Goal: Task Accomplishment & Management: Manage account settings

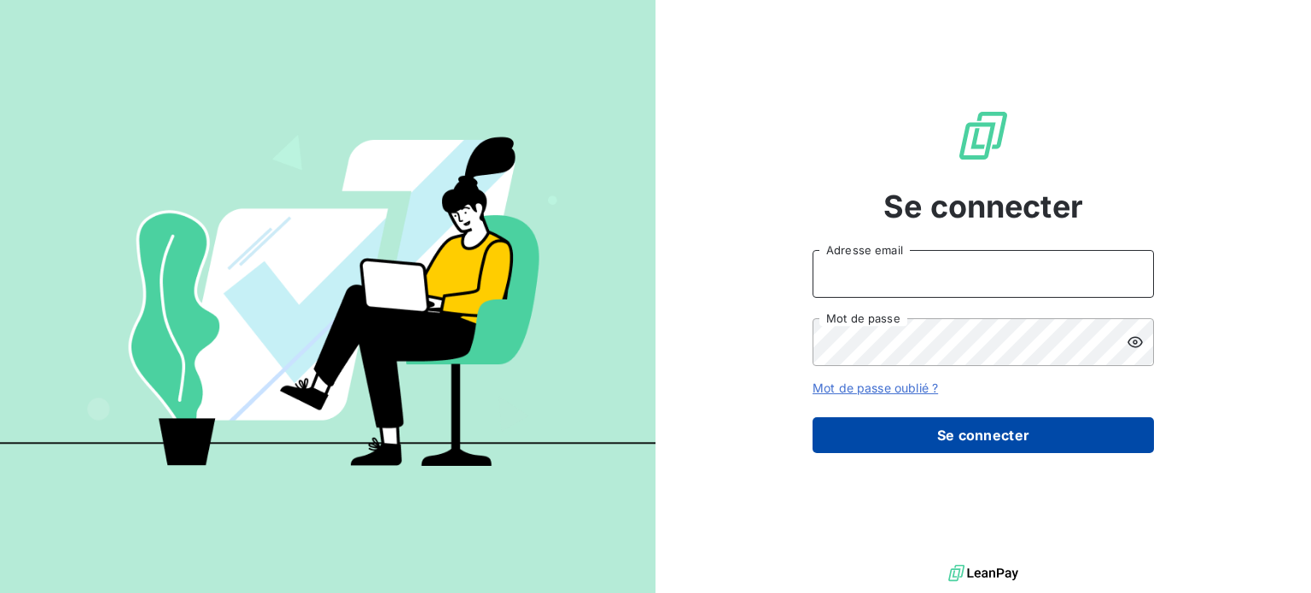
type input "[PERSON_NAME][EMAIL_ADDRESS][DOMAIN_NAME]"
click at [975, 443] on button "Se connecter" at bounding box center [983, 435] width 341 height 36
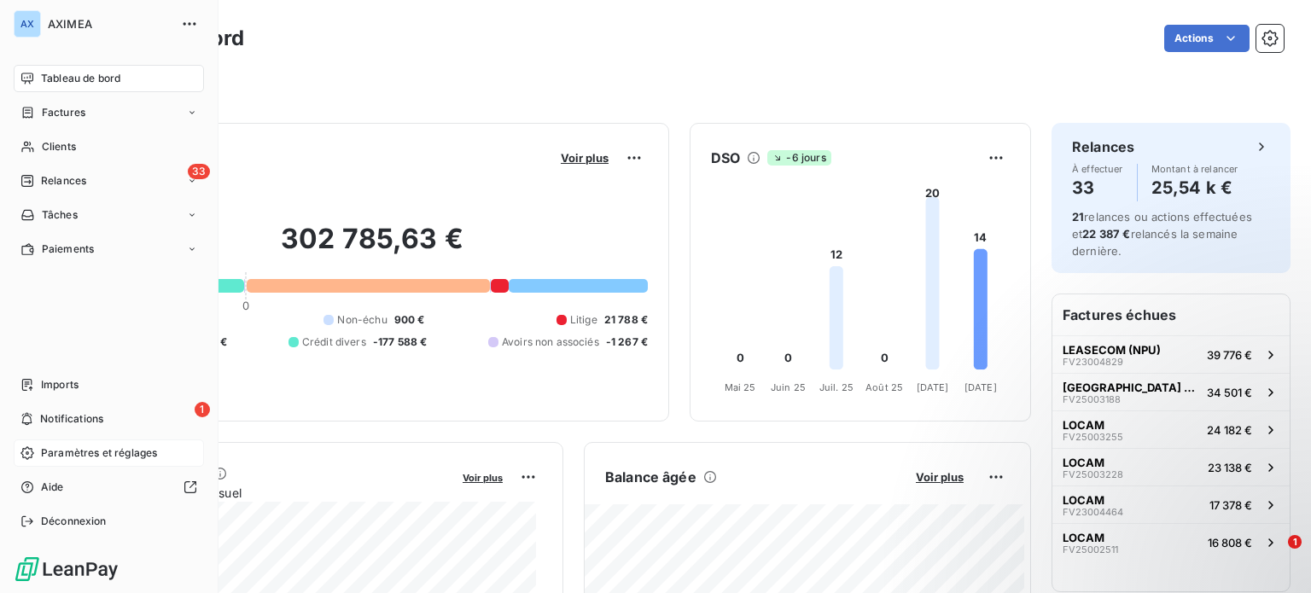
click at [84, 460] on span "Paramètres et réglages" at bounding box center [99, 453] width 116 height 15
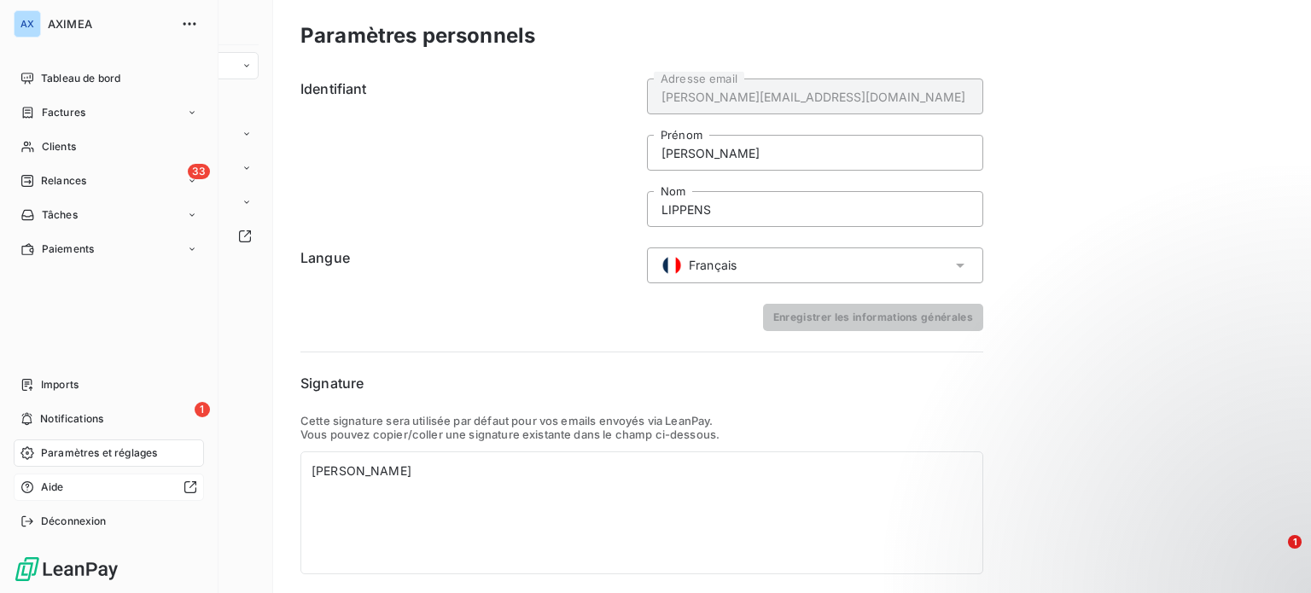
click at [104, 493] on div at bounding box center [134, 488] width 126 height 14
click at [31, 25] on div "AX" at bounding box center [27, 23] width 27 height 27
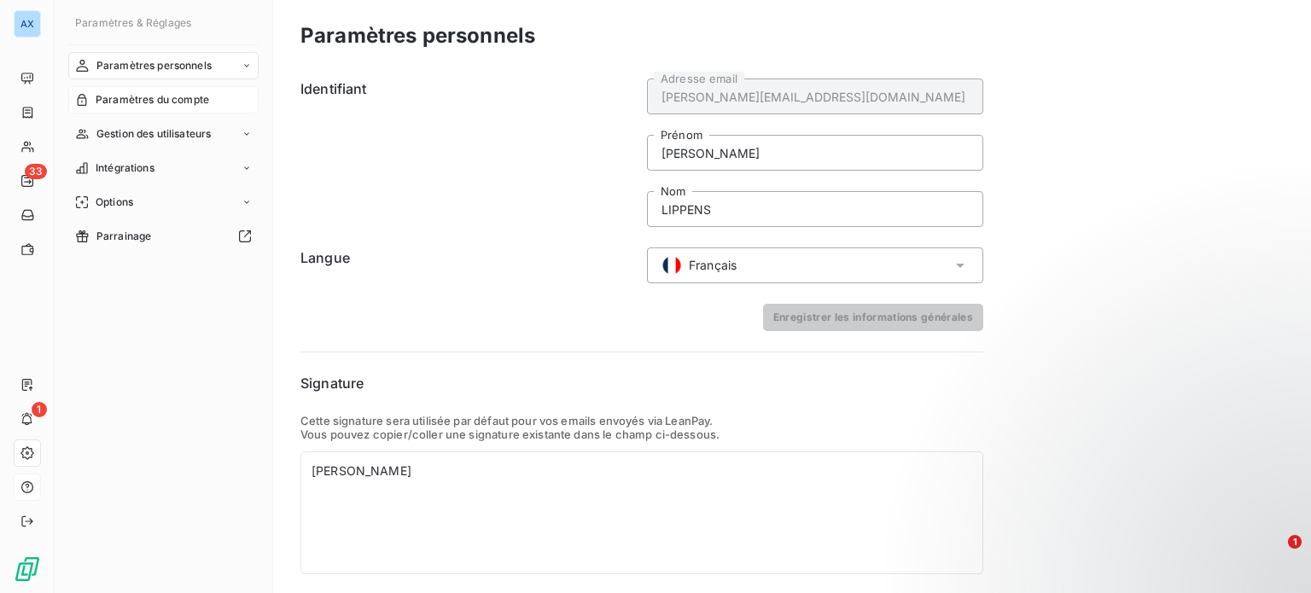
click at [137, 102] on span "Paramètres du compte" at bounding box center [153, 99] width 114 height 15
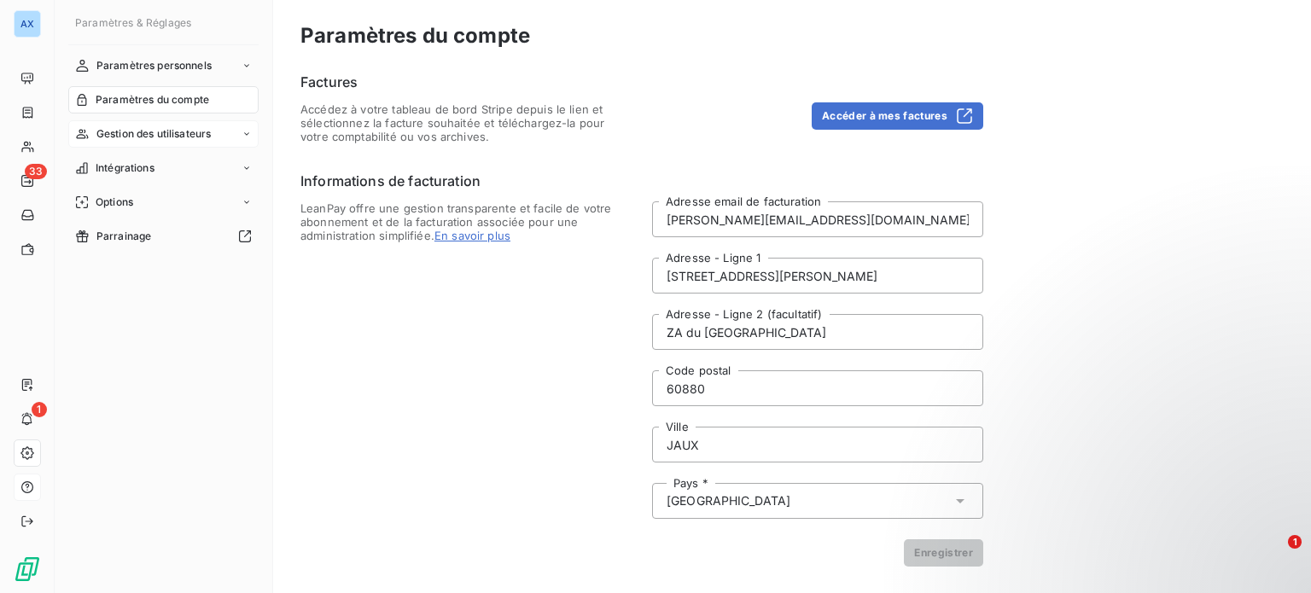
click at [142, 125] on div "Gestion des utilisateurs" at bounding box center [163, 133] width 190 height 27
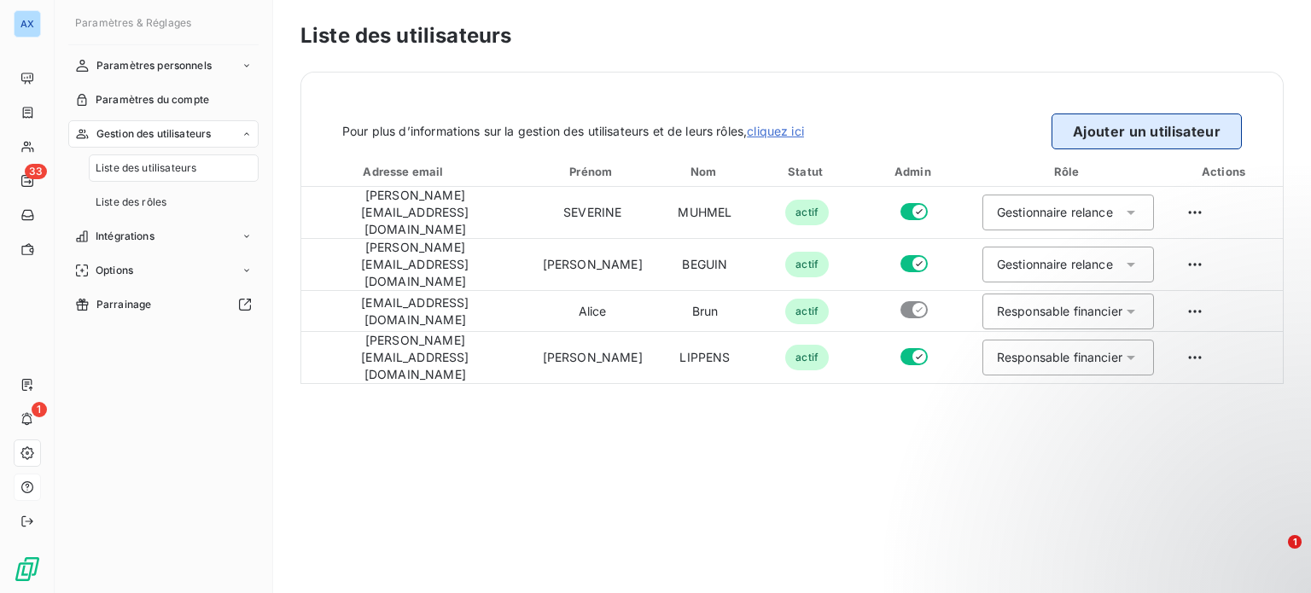
click at [1161, 123] on button "Ajouter un utilisateur" at bounding box center [1147, 132] width 190 height 36
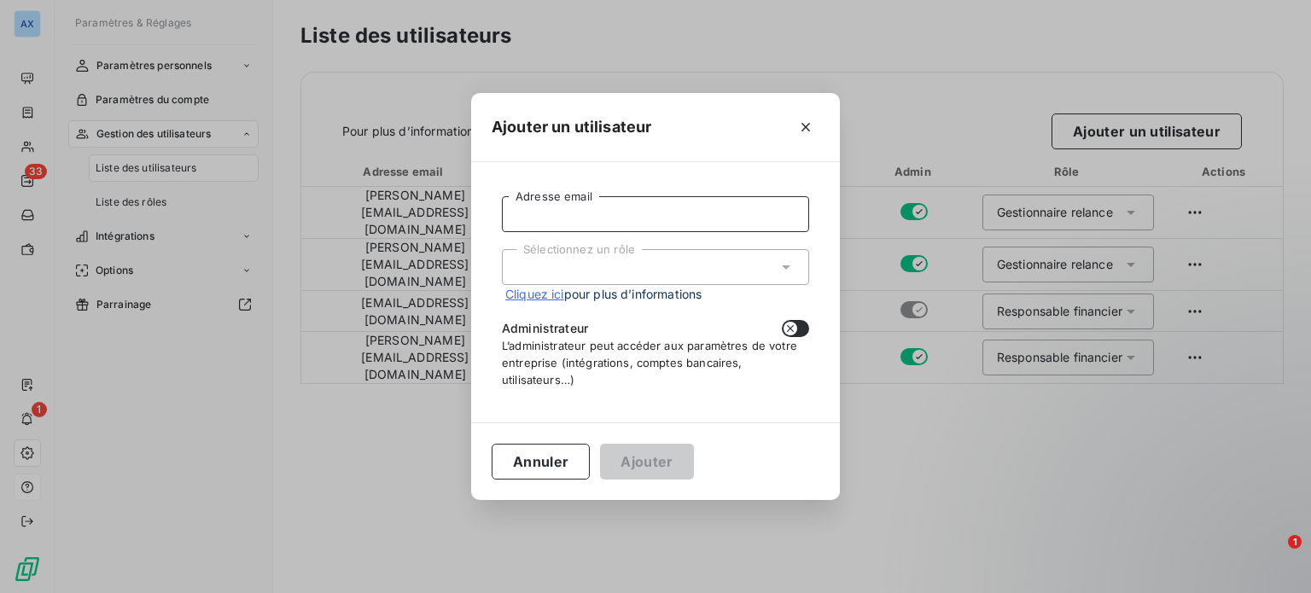
drag, startPoint x: 608, startPoint y: 197, endPoint x: 605, endPoint y: 217, distance: 19.8
click at [608, 197] on input "Adresse email" at bounding box center [655, 214] width 307 height 36
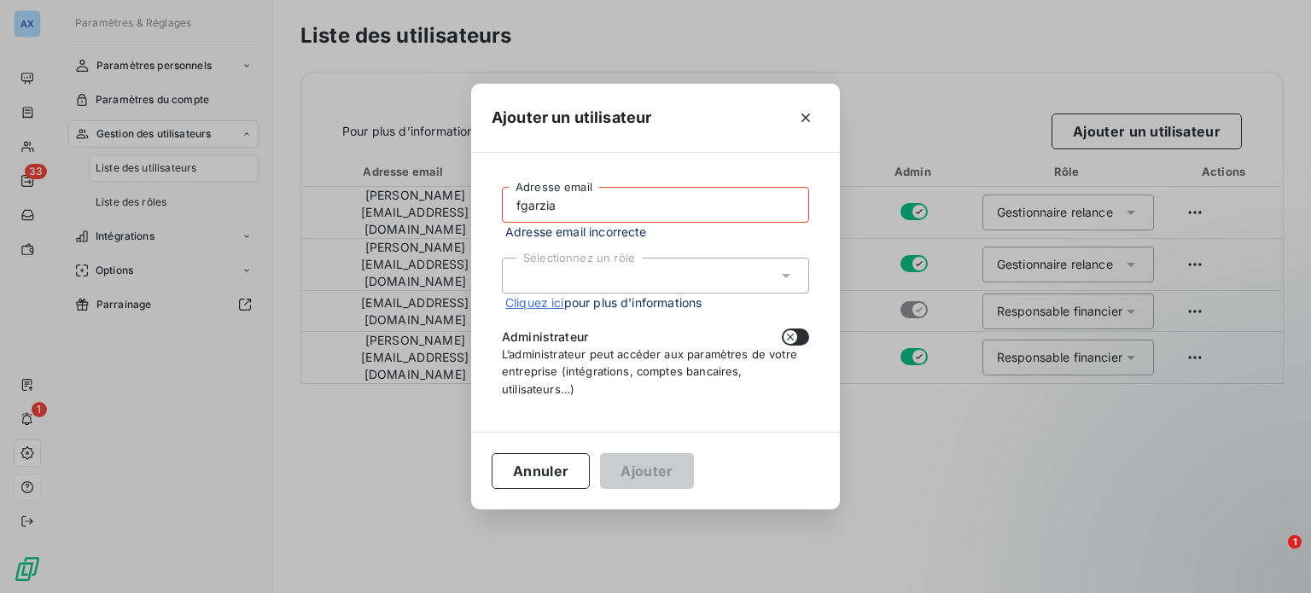
click at [603, 283] on div "Sélectionnez un rôle" at bounding box center [655, 276] width 307 height 36
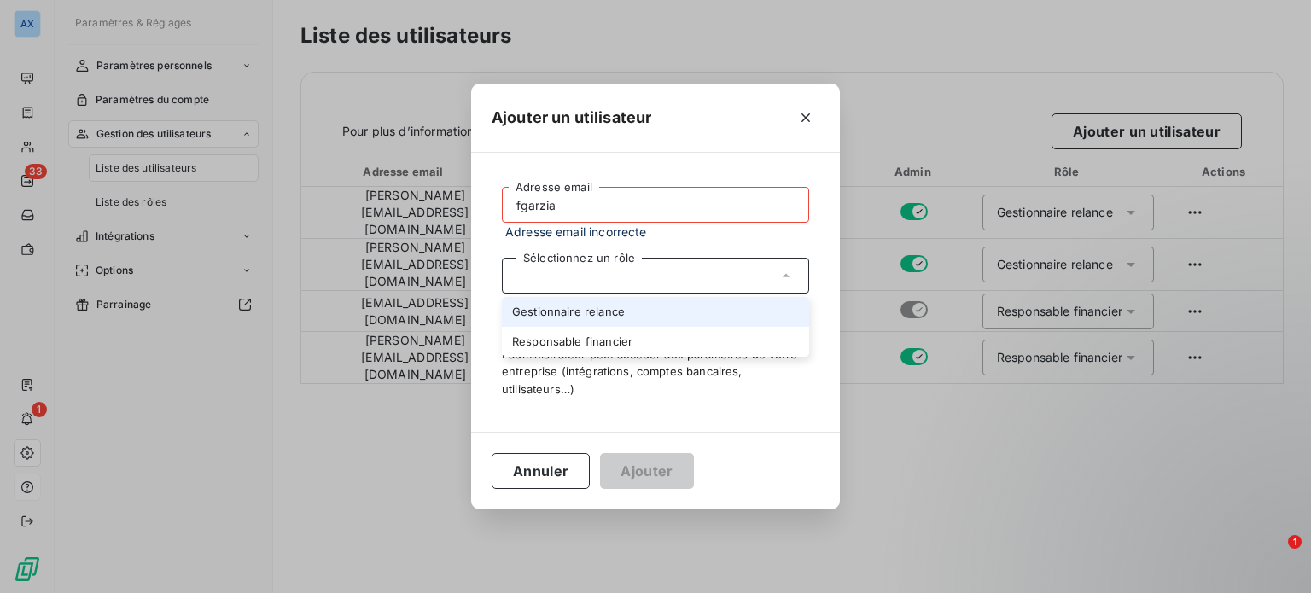
click at [608, 318] on li "Gestionnaire relance" at bounding box center [655, 312] width 307 height 30
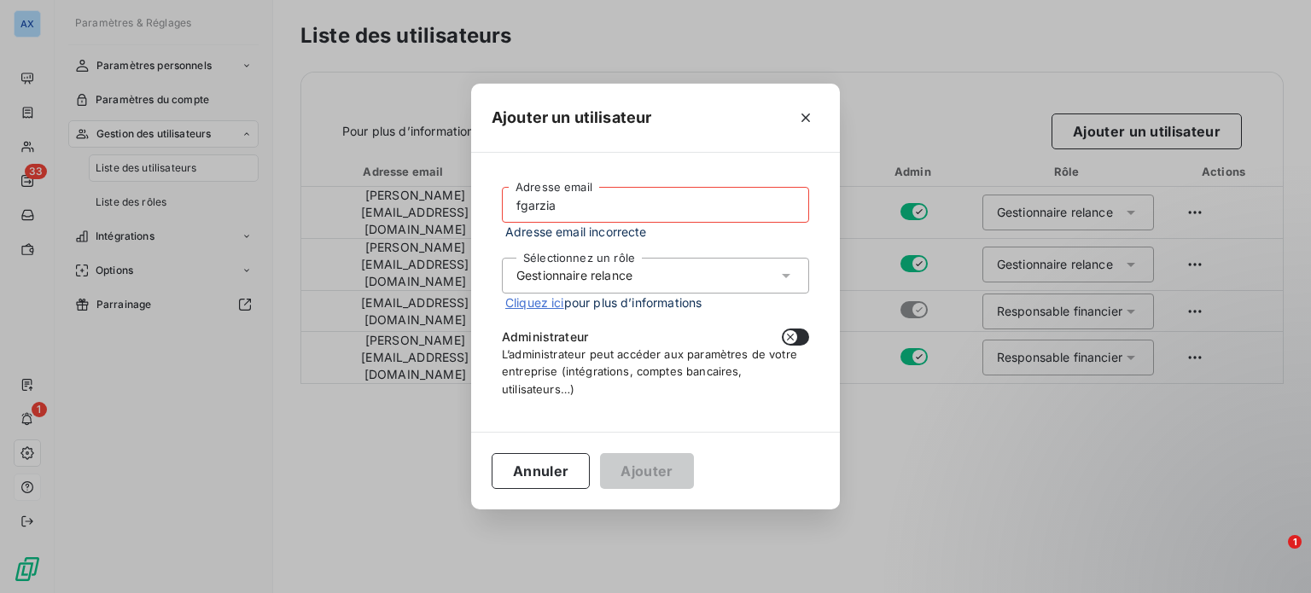
drag, startPoint x: 595, startPoint y: 200, endPoint x: 442, endPoint y: 202, distance: 152.8
click at [442, 202] on div "Ajouter un utilisateur fgarzia Adresse email Adresse email incorrecte Sélection…" at bounding box center [655, 296] width 1311 height 593
paste input "@[DOMAIN_NAME]"
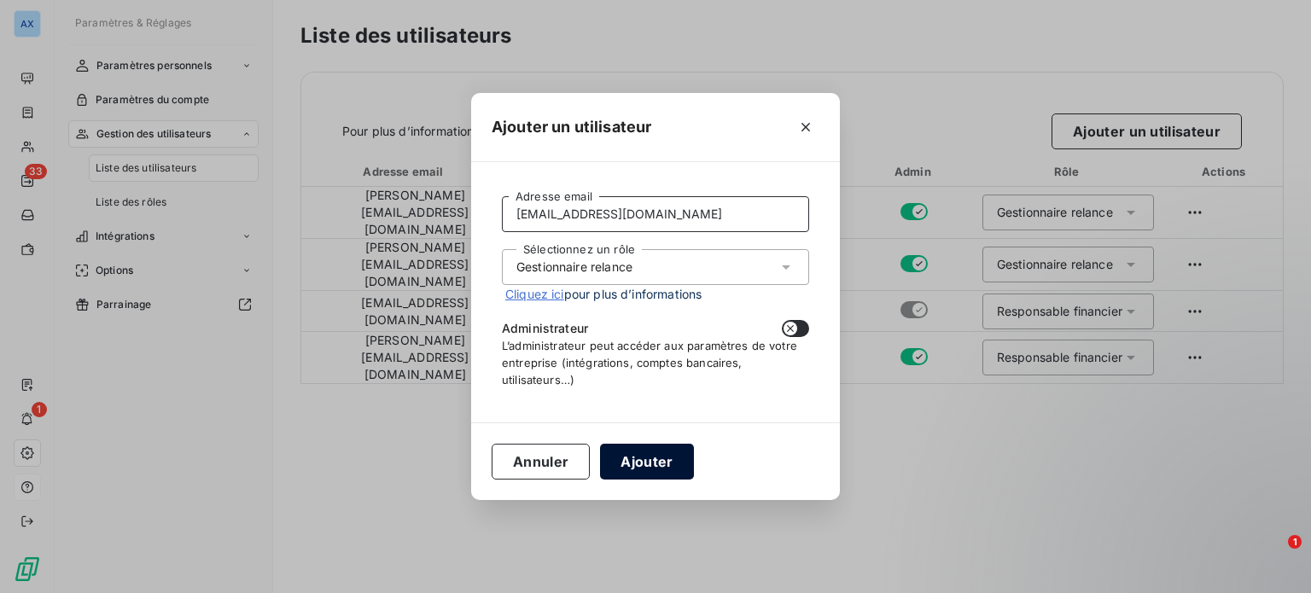
type input "[EMAIL_ADDRESS][DOMAIN_NAME]"
drag, startPoint x: 656, startPoint y: 457, endPoint x: 671, endPoint y: 361, distance: 96.8
click at [671, 361] on div "Ajouter un utilisateur [EMAIL_ADDRESS][DOMAIN_NAME] Adresse email Sélectionnez …" at bounding box center [655, 296] width 369 height 407
click at [794, 332] on icon "button" at bounding box center [791, 329] width 14 height 14
checkbox input "true"
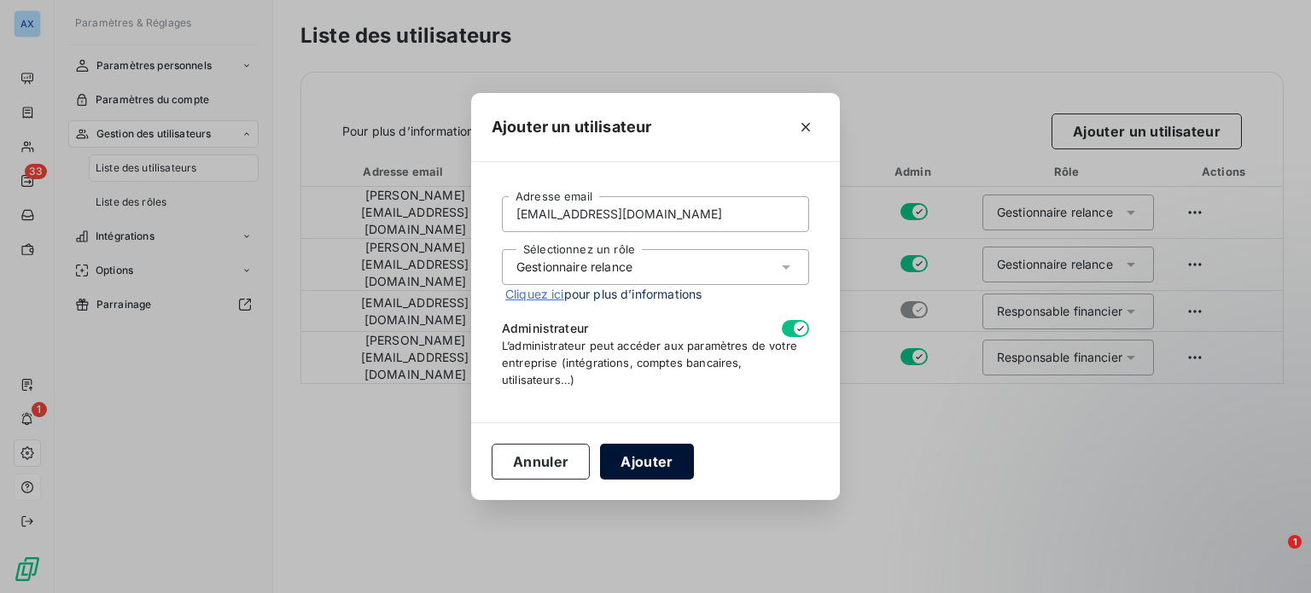
click at [643, 464] on button "Ajouter" at bounding box center [646, 462] width 93 height 36
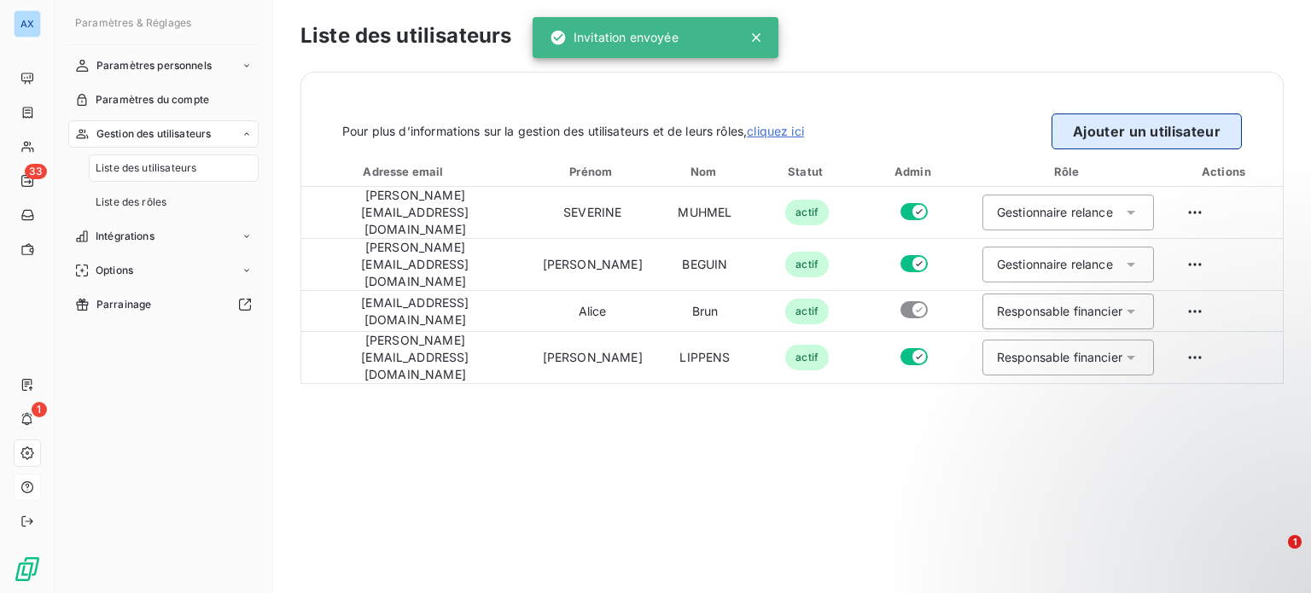
click at [1113, 132] on button "Ajouter un utilisateur" at bounding box center [1147, 132] width 190 height 36
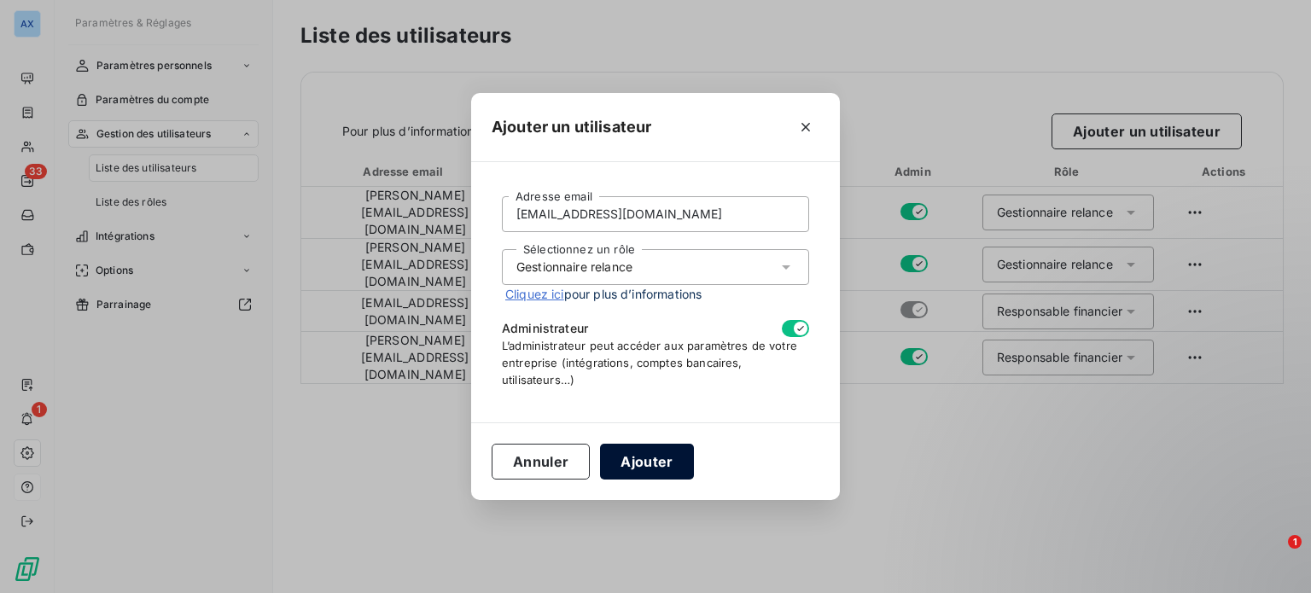
click at [628, 477] on button "Ajouter" at bounding box center [646, 462] width 93 height 36
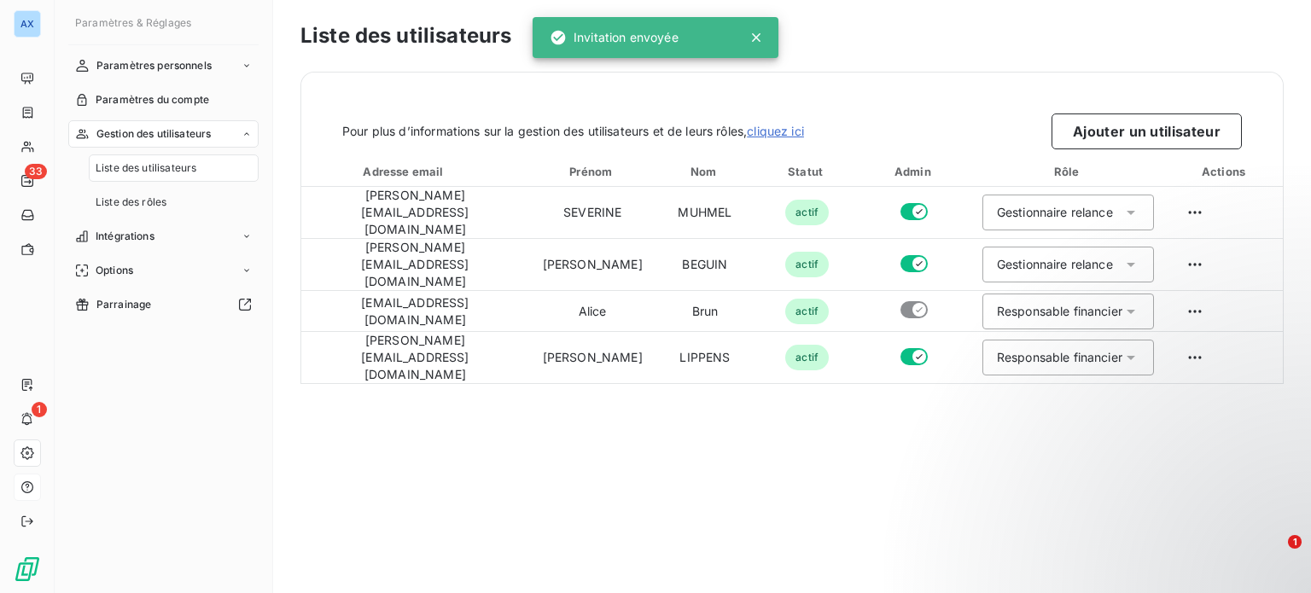
click at [638, 458] on div "Liste des utilisateurs Pour plus d’informations sur la gestion des utilisateurs…" at bounding box center [792, 296] width 1038 height 593
click at [917, 461] on div "Liste des utilisateurs Pour plus d’informations sur la gestion des utilisateurs…" at bounding box center [792, 296] width 1038 height 593
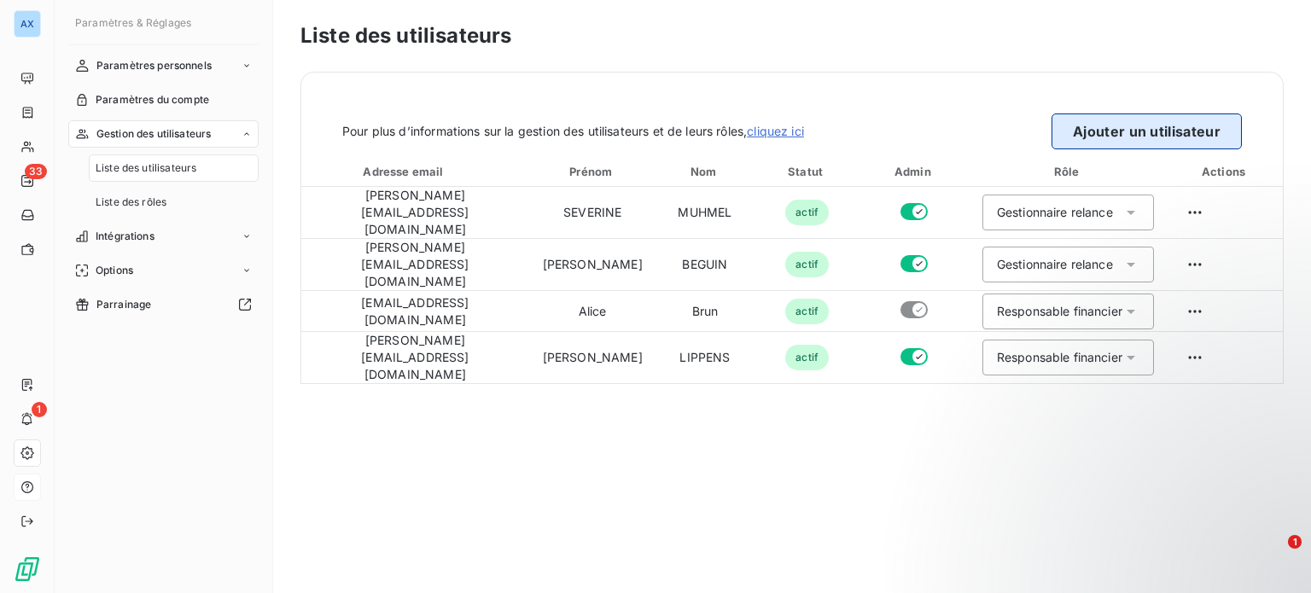
click at [1154, 131] on button "Ajouter un utilisateur" at bounding box center [1147, 132] width 190 height 36
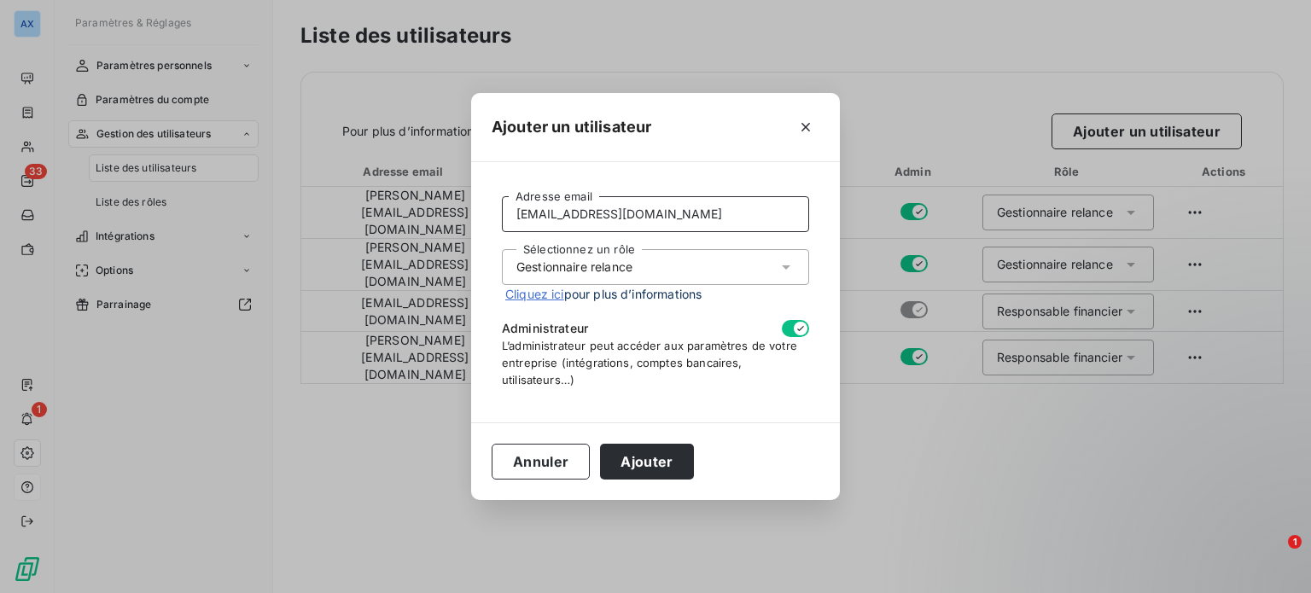
drag, startPoint x: 714, startPoint y: 214, endPoint x: 533, endPoint y: 227, distance: 181.4
click at [533, 227] on input "[EMAIL_ADDRESS][DOMAIN_NAME]" at bounding box center [655, 214] width 307 height 36
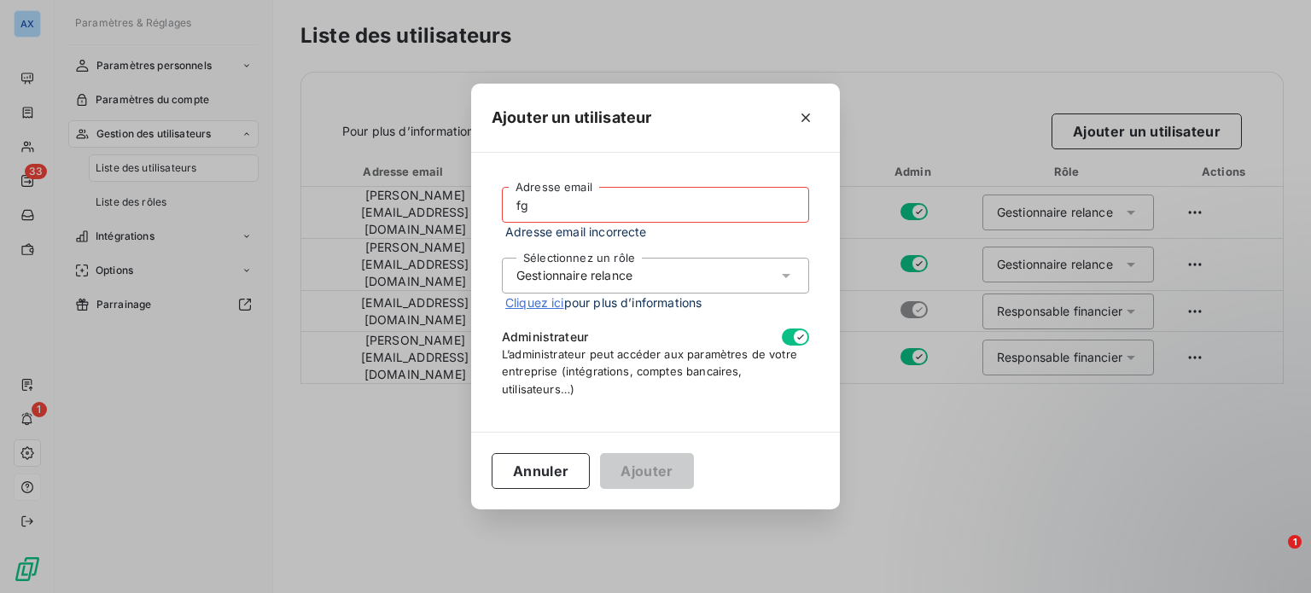
type input "f"
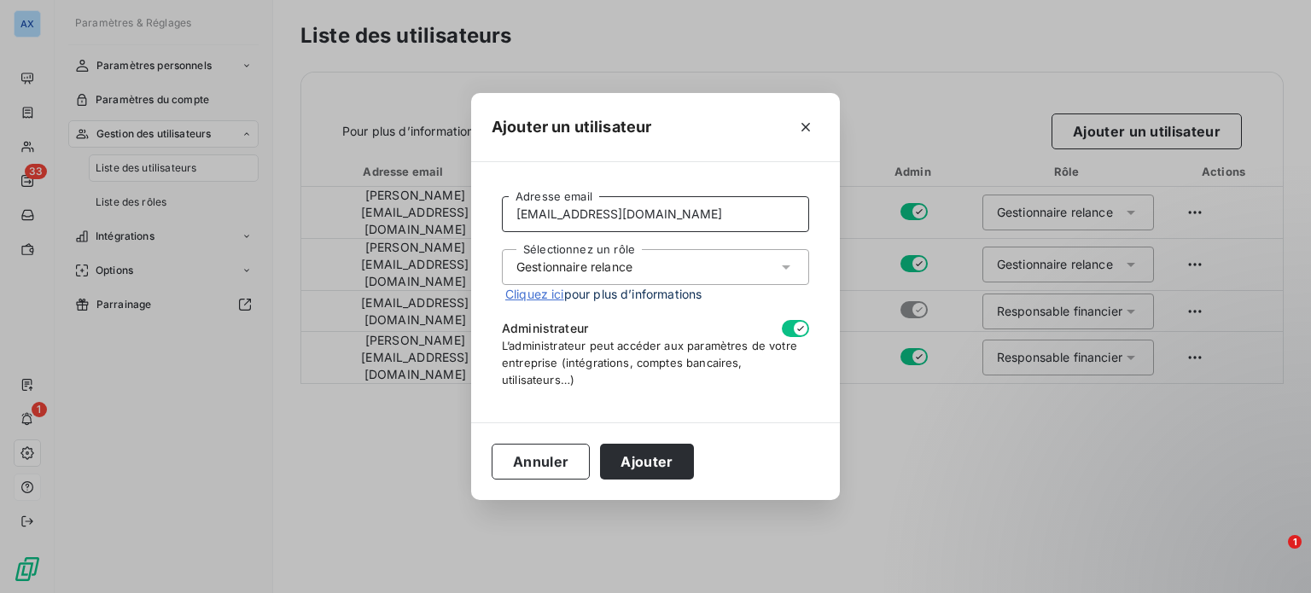
type input "[EMAIL_ADDRESS][DOMAIN_NAME]"
click at [798, 324] on icon "button" at bounding box center [801, 329] width 14 height 14
click at [789, 329] on icon "button" at bounding box center [790, 328] width 7 height 7
checkbox input "true"
click at [645, 467] on button "Ajouter" at bounding box center [646, 462] width 93 height 36
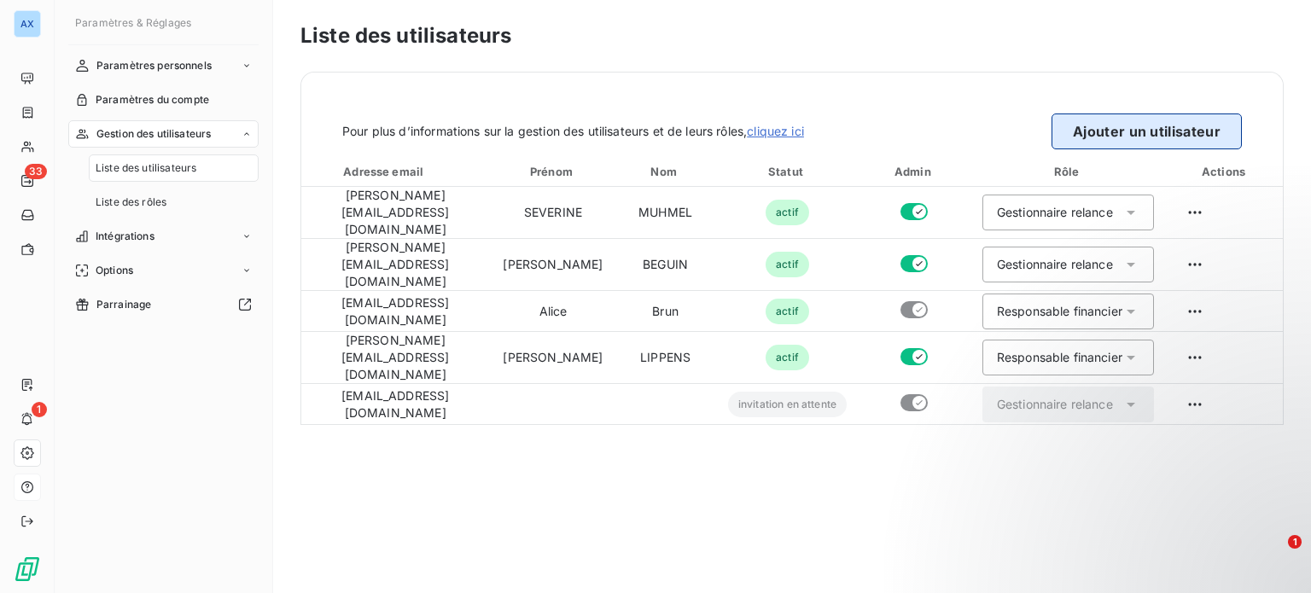
click at [1122, 133] on button "Ajouter un utilisateur" at bounding box center [1147, 132] width 190 height 36
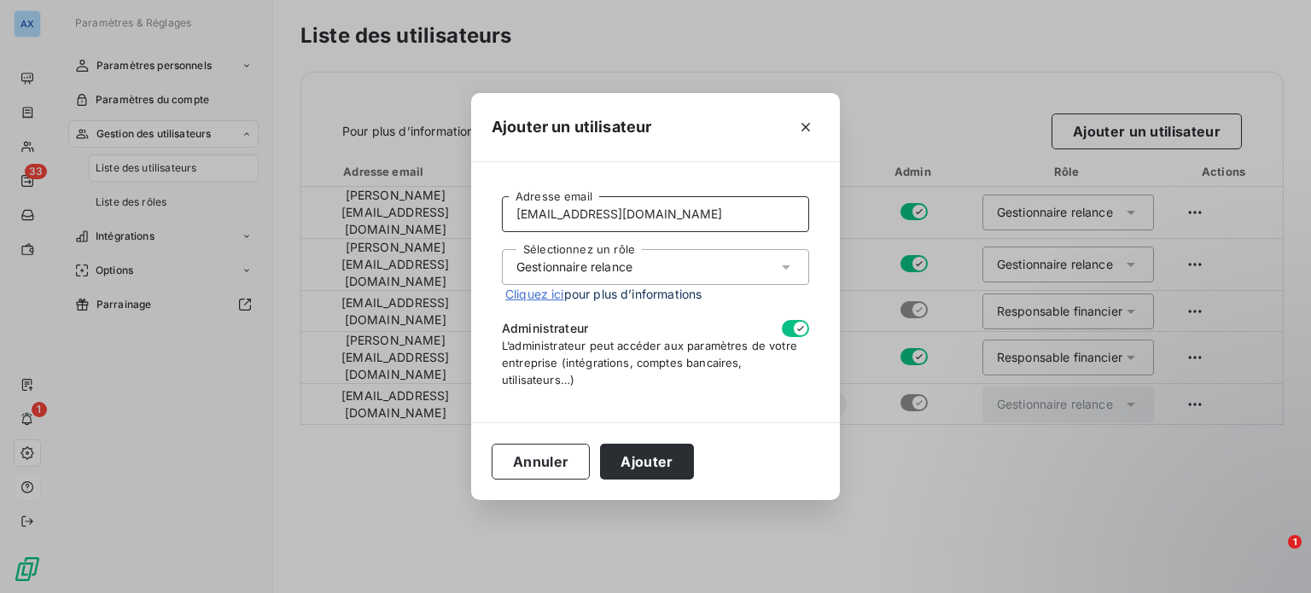
drag, startPoint x: 659, startPoint y: 213, endPoint x: 280, endPoint y: 143, distance: 385.6
click at [280, 143] on div "Ajouter un utilisateur [EMAIL_ADDRESS][DOMAIN_NAME] Adresse email Sélectionnez …" at bounding box center [655, 296] width 1311 height 593
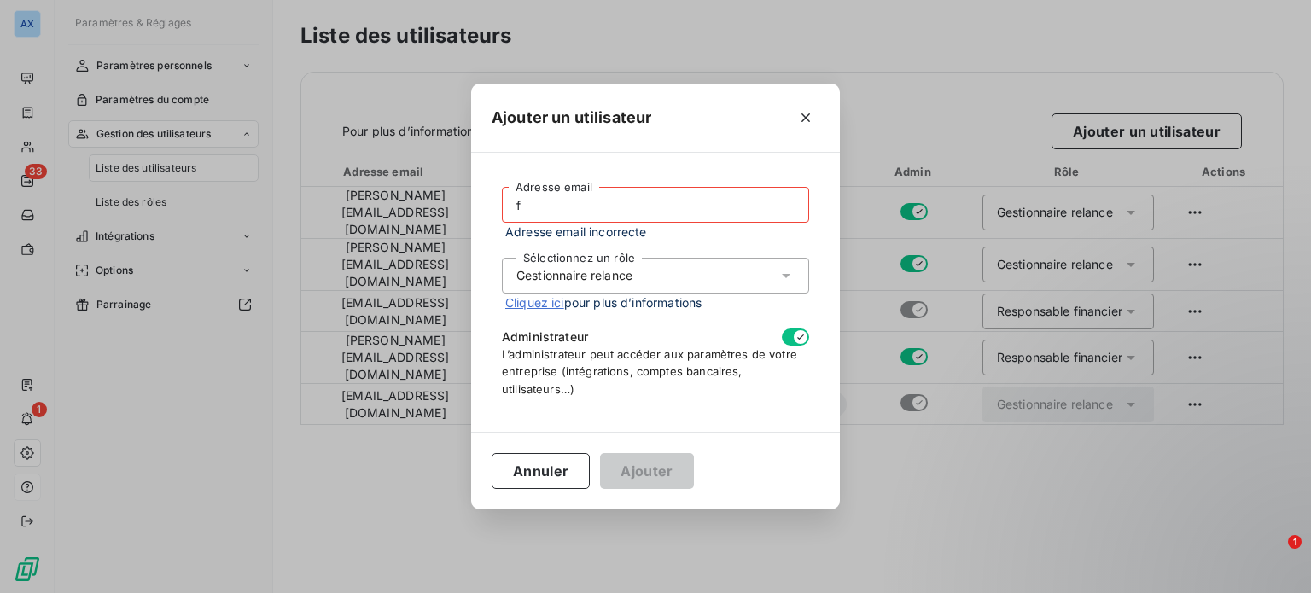
type input "[EMAIL_ADDRESS][DOMAIN_NAME]"
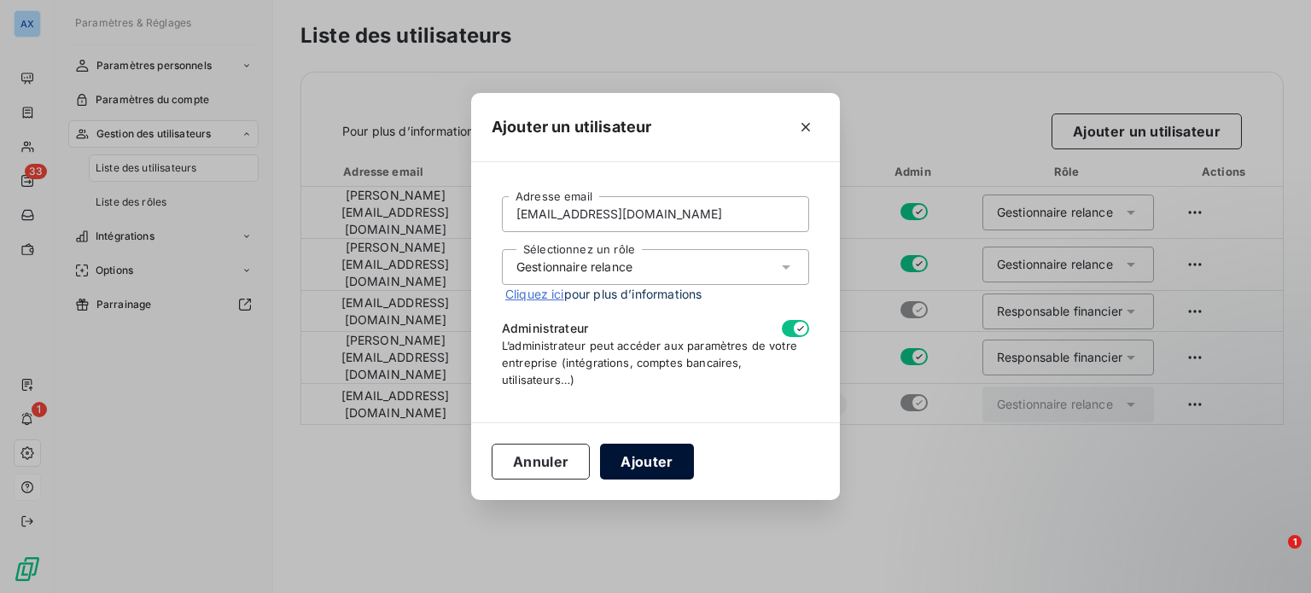
click at [667, 467] on button "Ajouter" at bounding box center [646, 462] width 93 height 36
